Goal: Check status: Check status

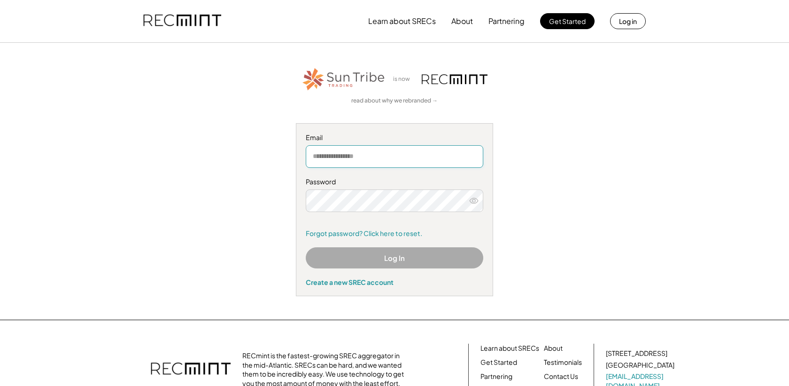
click at [343, 159] on input "email" at bounding box center [395, 156] width 178 height 23
type input "**********"
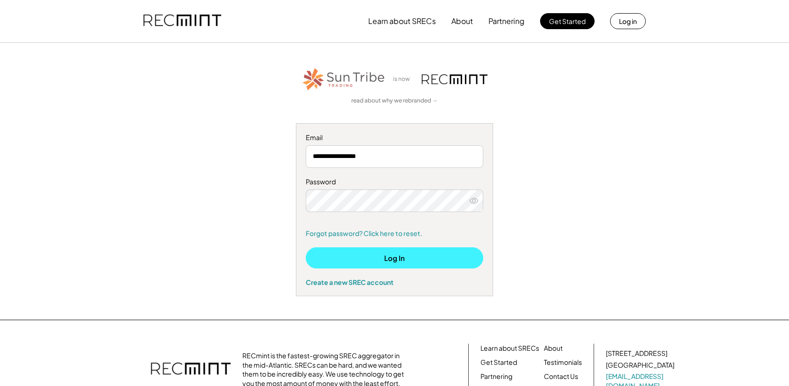
click at [425, 255] on button "Log In" at bounding box center [395, 257] width 178 height 21
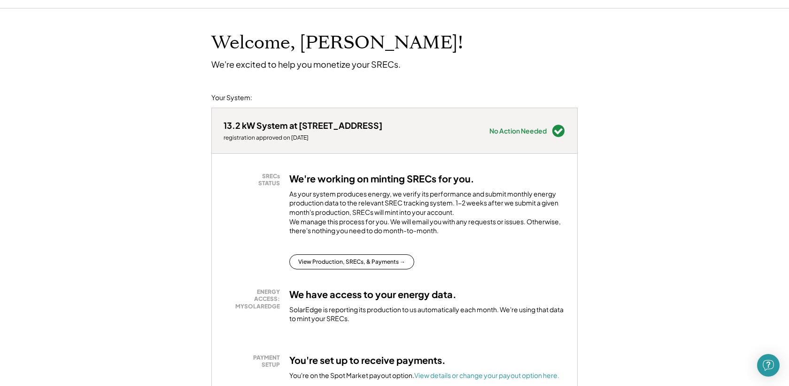
scroll to position [35, 0]
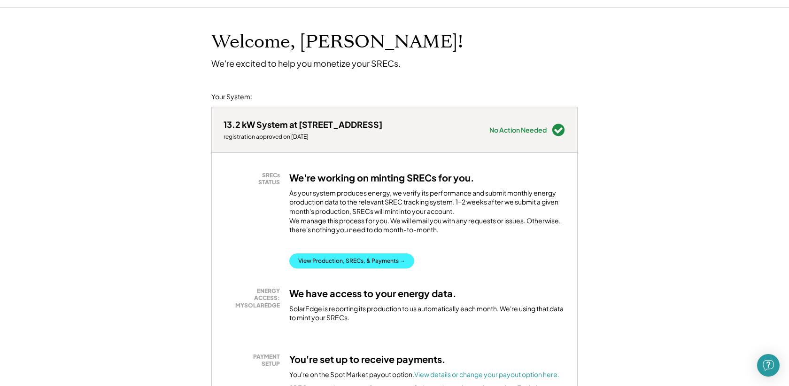
click at [350, 266] on button "View Production, SRECs, & Payments →" at bounding box center [351, 260] width 125 height 15
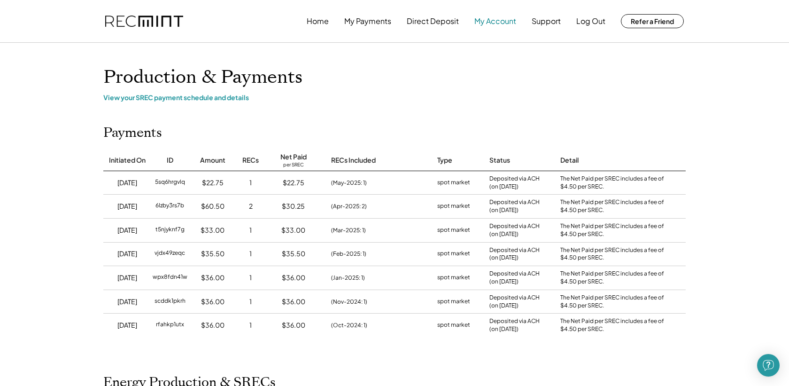
click at [502, 23] on button "My Account" at bounding box center [496, 21] width 42 height 19
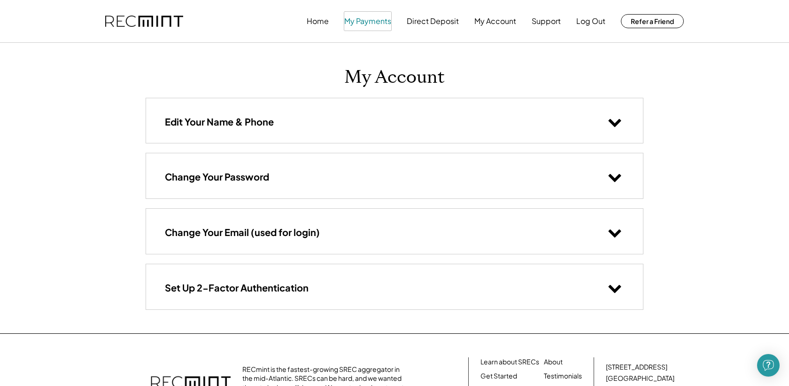
click at [362, 23] on button "My Payments" at bounding box center [367, 21] width 47 height 19
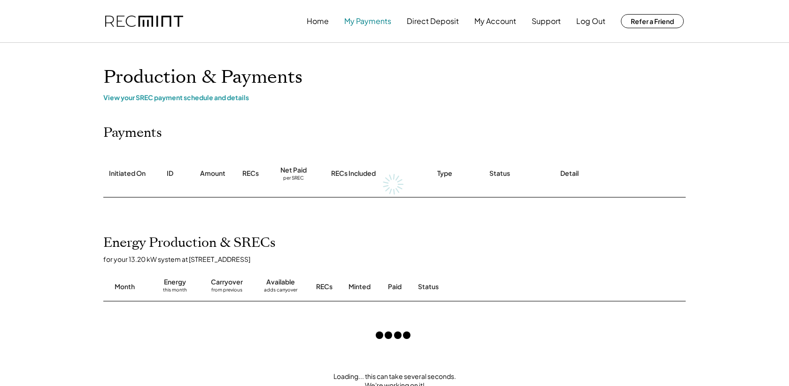
scroll to position [3, 0]
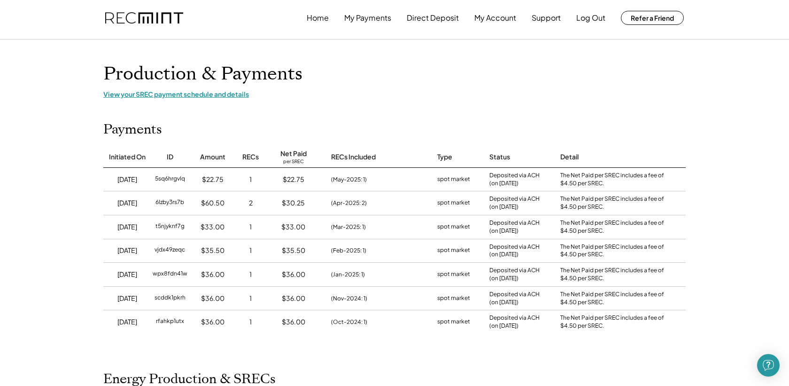
click at [202, 95] on div "View your SREC payment schedule and details" at bounding box center [394, 94] width 583 height 8
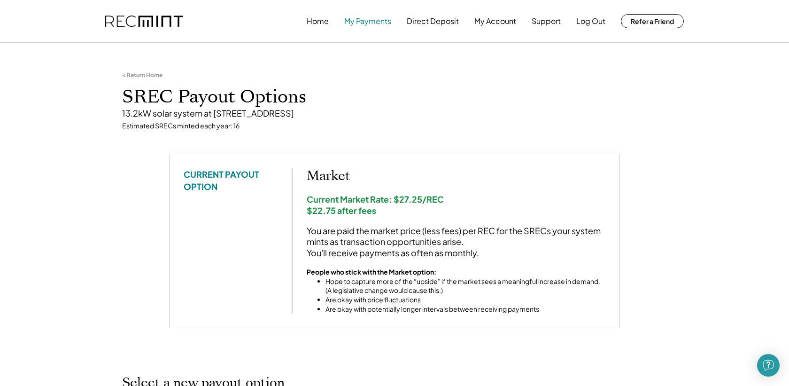
click at [372, 26] on button "My Payments" at bounding box center [367, 21] width 47 height 19
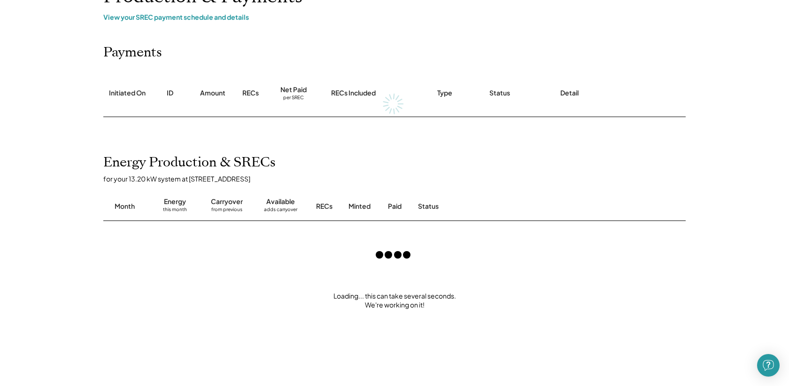
scroll to position [129, 0]
